Goal: Navigation & Orientation: Find specific page/section

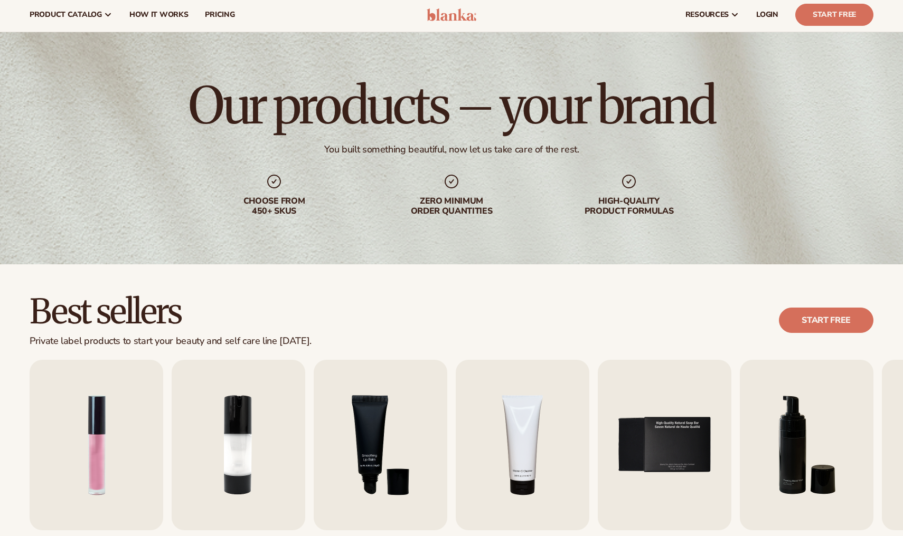
scroll to position [191, 0]
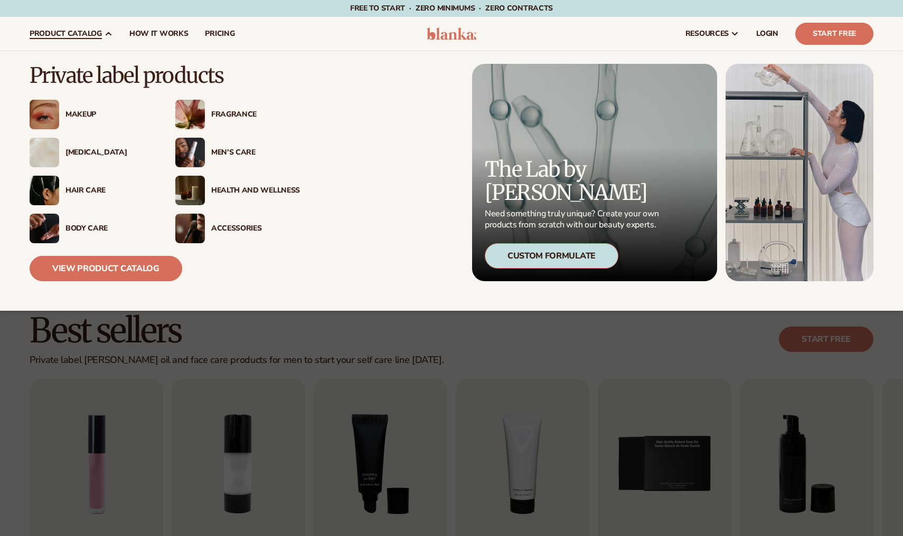
click at [234, 149] on div "Men’s Care" at bounding box center [255, 152] width 89 height 9
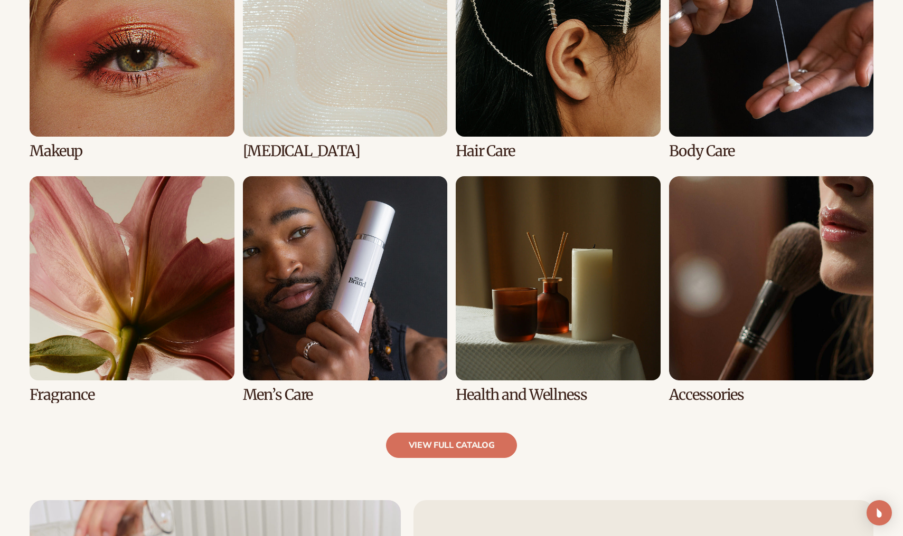
scroll to position [891, 0]
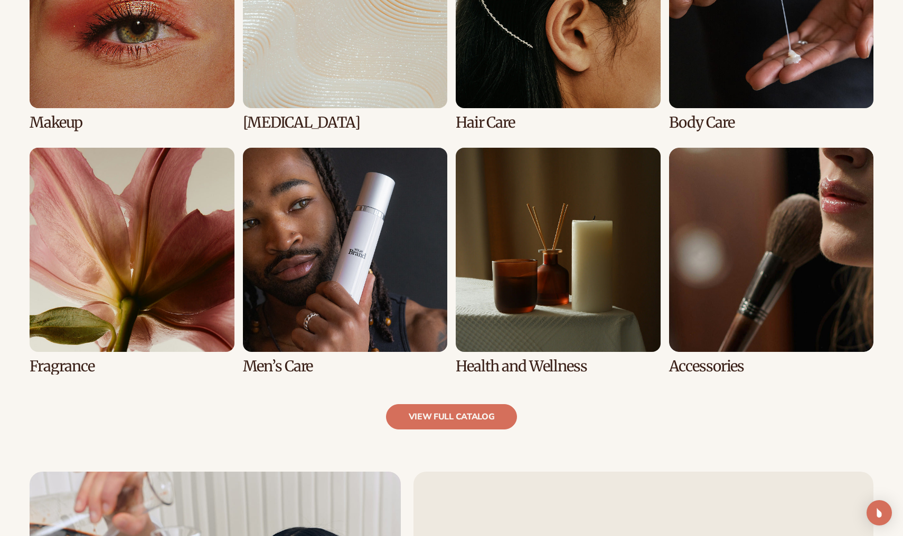
click at [350, 276] on link "6 / 8" at bounding box center [345, 261] width 205 height 227
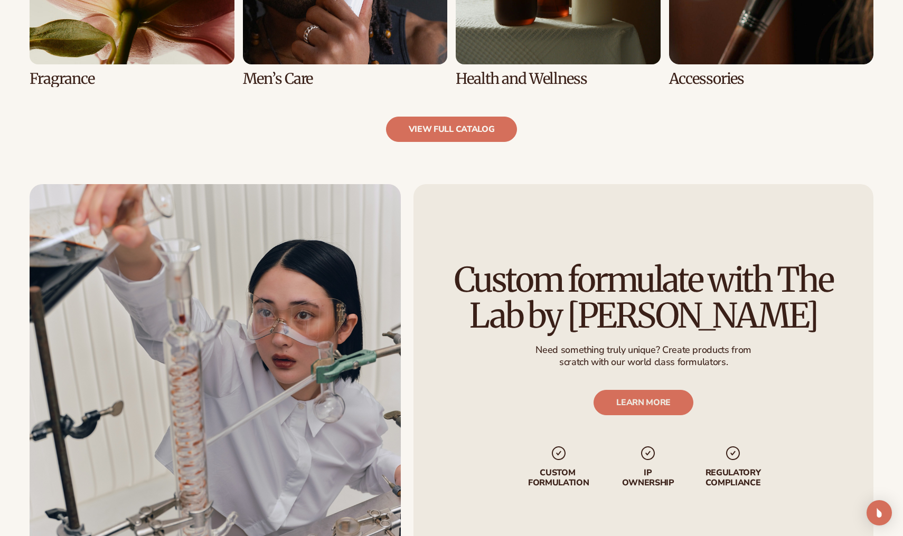
scroll to position [1201, 0]
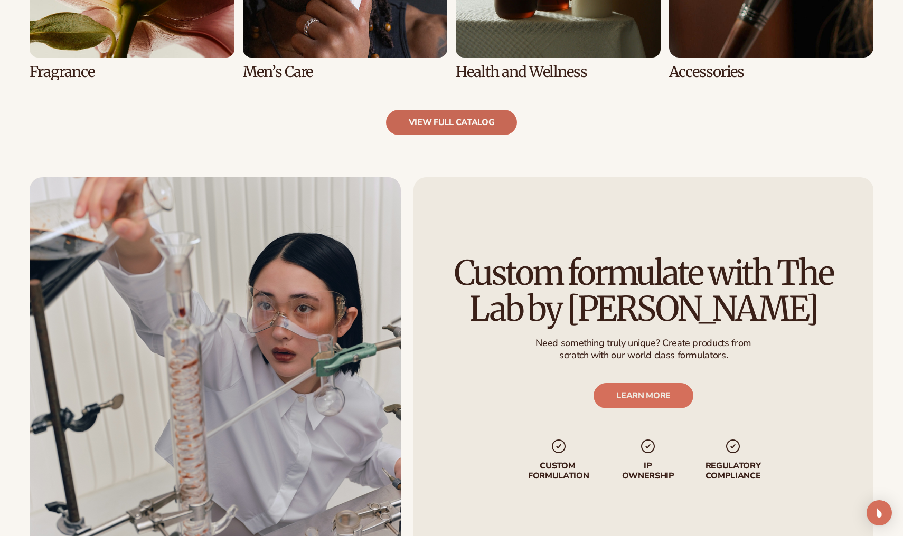
click at [448, 130] on link "view full catalog" at bounding box center [451, 122] width 131 height 25
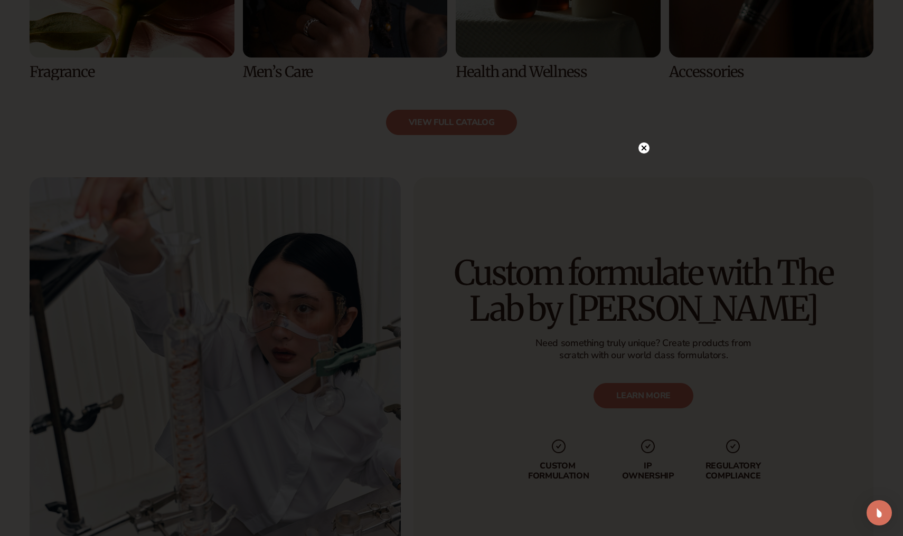
click at [644, 153] on circle at bounding box center [643, 148] width 11 height 11
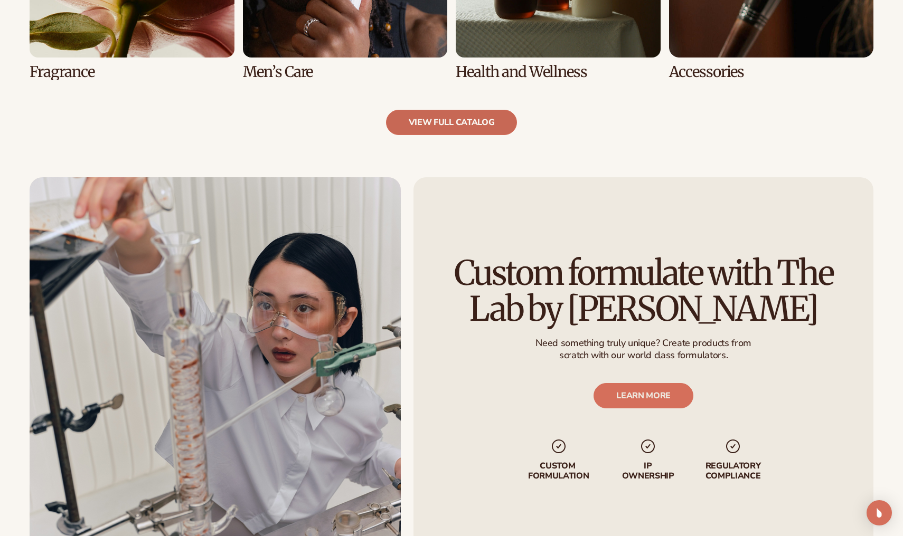
click at [491, 118] on link "view full catalog" at bounding box center [451, 122] width 131 height 25
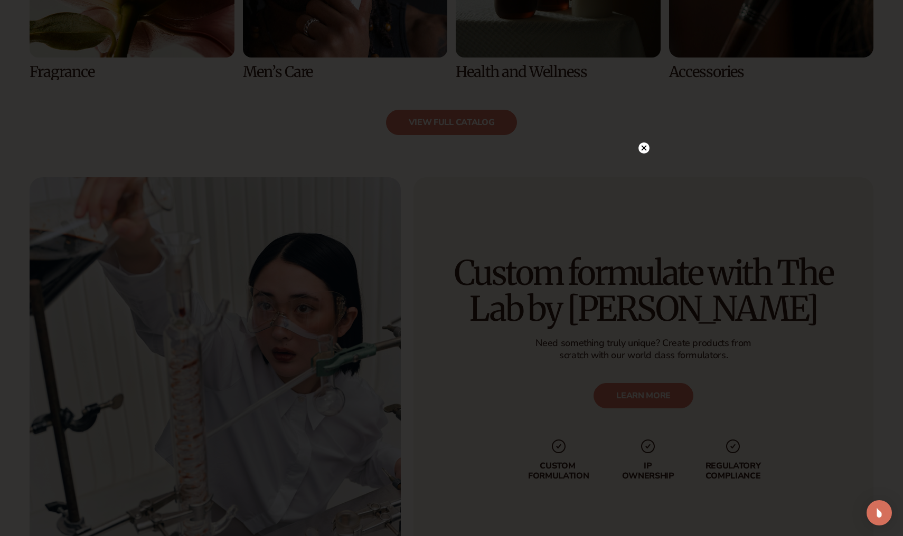
click at [645, 146] on icon at bounding box center [644, 147] width 5 height 5
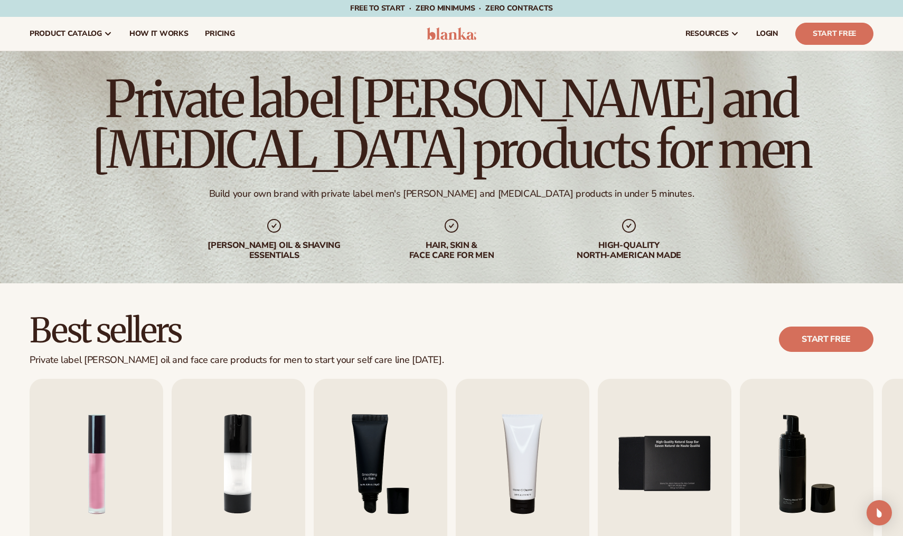
scroll to position [0, 0]
click at [764, 31] on span "LOGIN" at bounding box center [767, 34] width 22 height 8
